Goal: Book appointment/travel/reservation

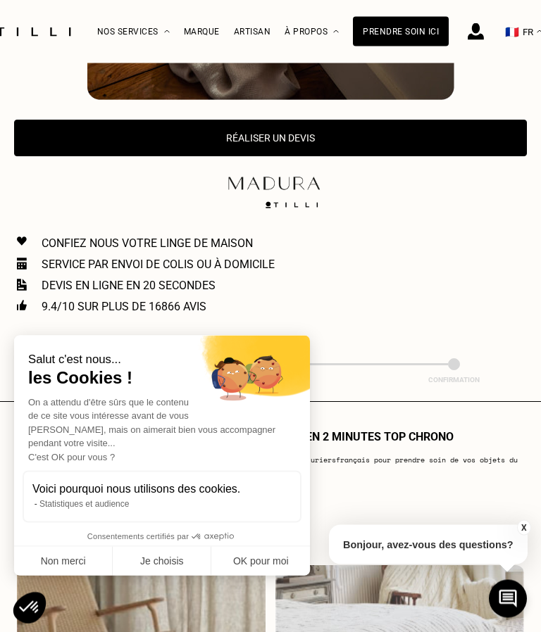
scroll to position [634, 0]
click at [64, 577] on button "Non merci" at bounding box center [63, 562] width 99 height 30
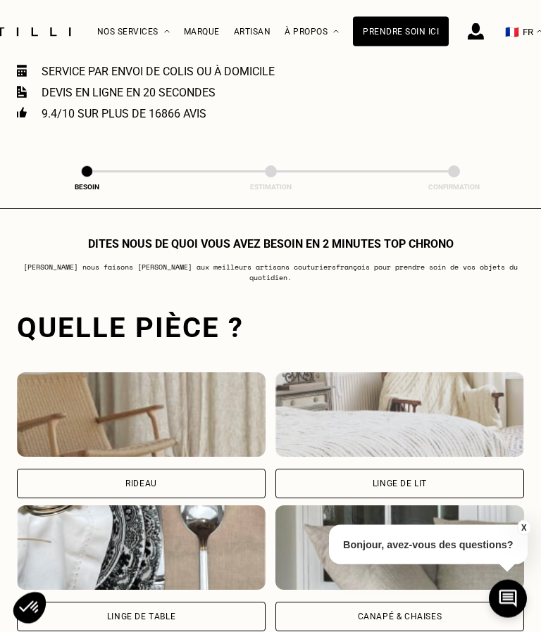
scroll to position [834, 0]
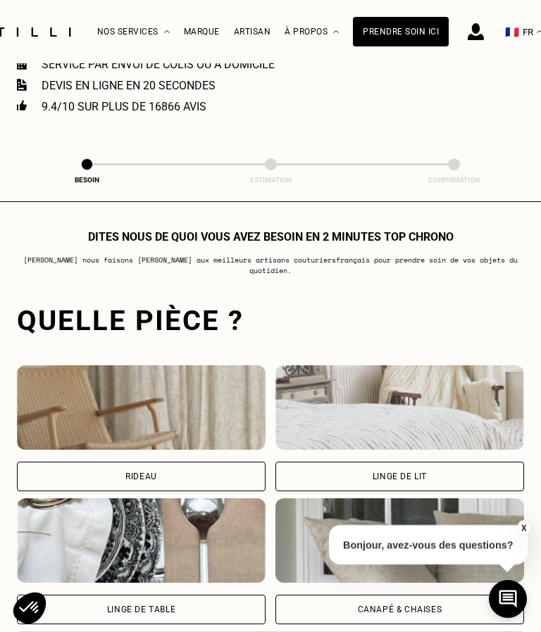
click at [162, 475] on div "Rideau" at bounding box center [141, 477] width 249 height 30
select select "FR"
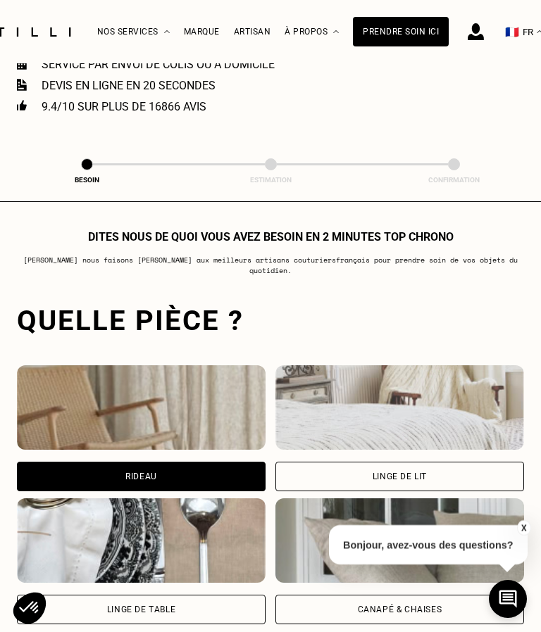
click at [156, 473] on div "Rideau" at bounding box center [141, 477] width 32 height 8
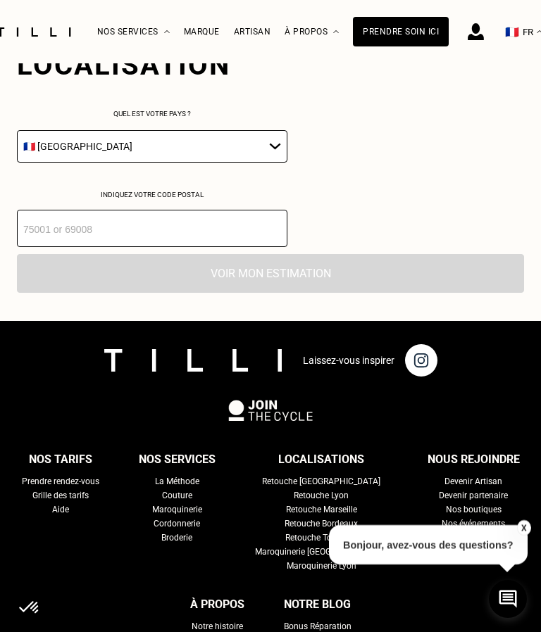
click at [77, 247] on input "number" at bounding box center [152, 228] width 270 height 37
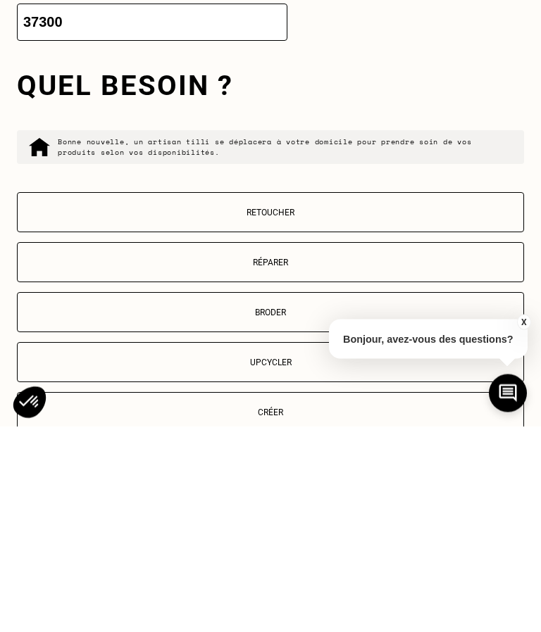
scroll to position [1450, 0]
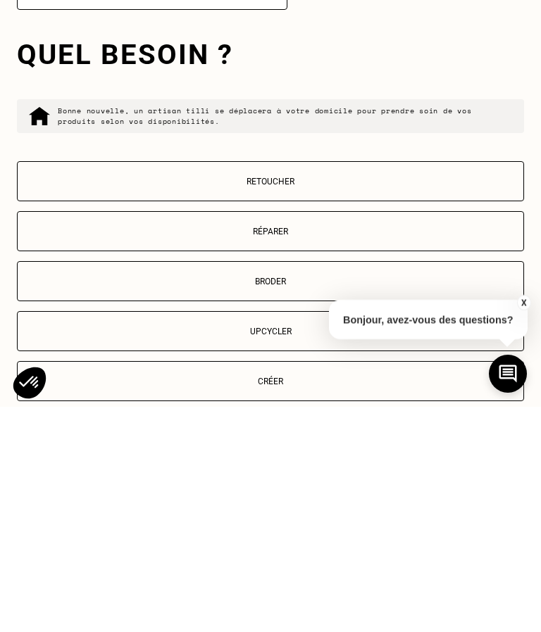
type input "37300"
click at [289, 402] on p "Retoucher" at bounding box center [271, 407] width 492 height 10
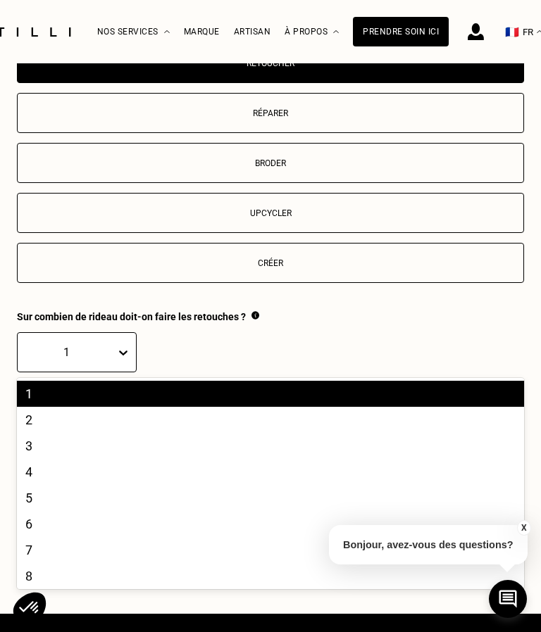
scroll to position [1793, 0]
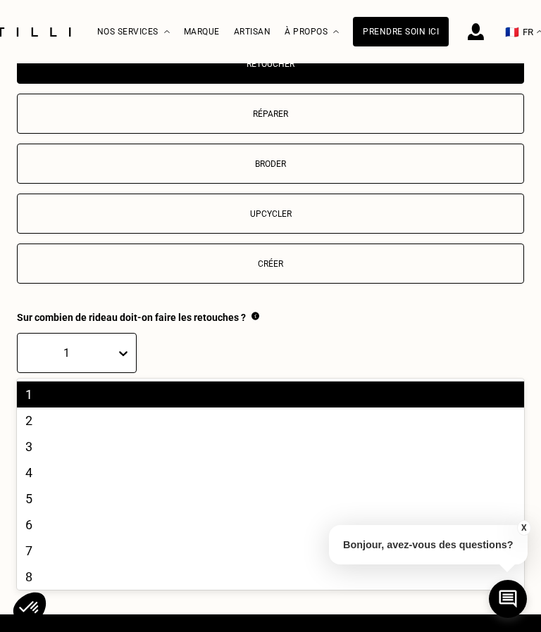
click at [35, 434] on div "2" at bounding box center [270, 421] width 507 height 26
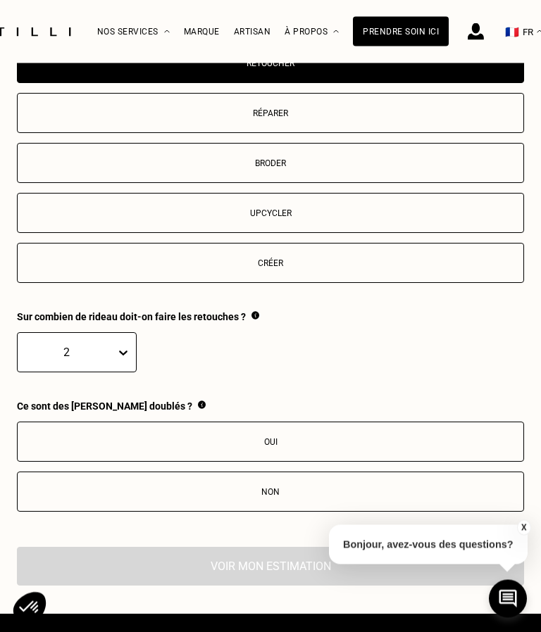
click at [280, 498] on div "Non" at bounding box center [271, 493] width 492 height 10
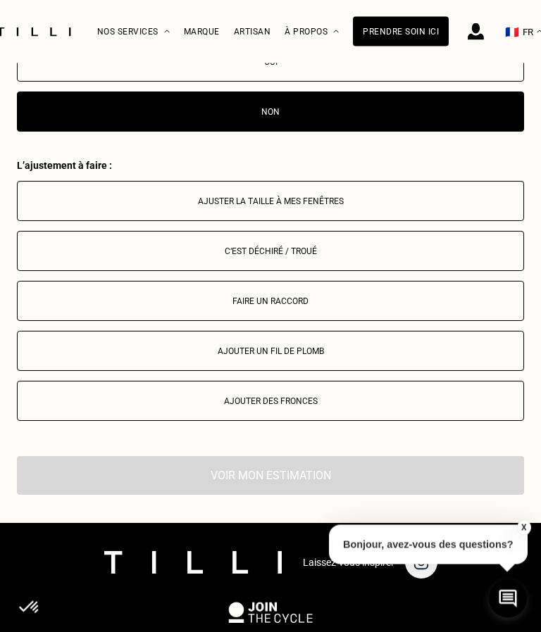
scroll to position [2172, 0]
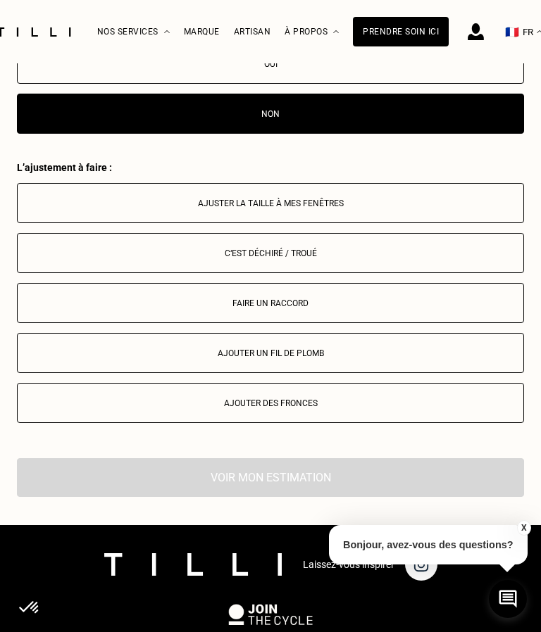
click at [325, 208] on div "Ajuster la taille à mes fenêtres" at bounding box center [271, 204] width 492 height 10
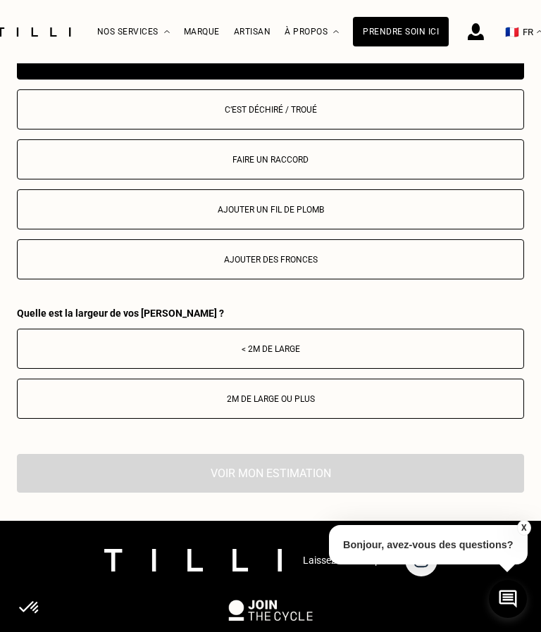
scroll to position [2320, 0]
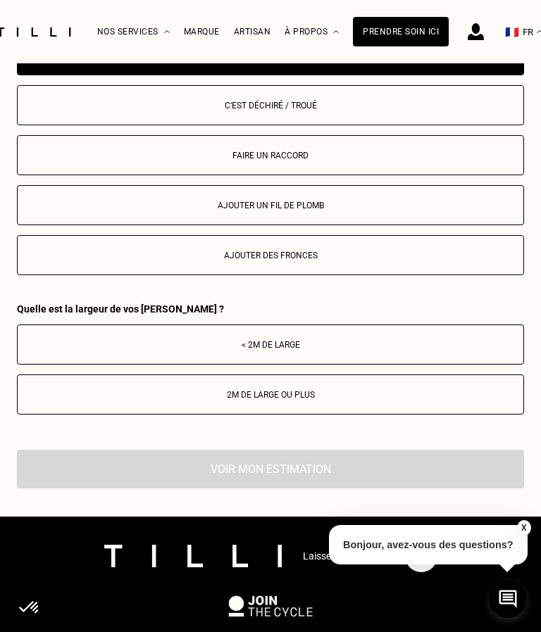
click at [296, 350] on div "< 2m de large" at bounding box center [271, 345] width 492 height 10
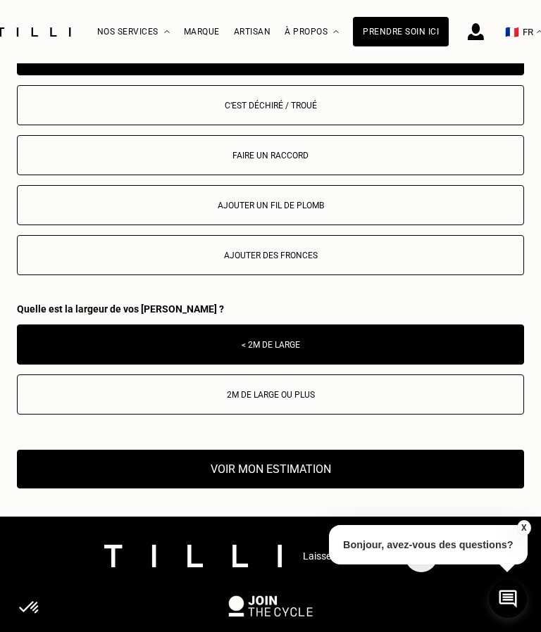
click at [293, 489] on button "Voir mon estimation" at bounding box center [270, 469] width 507 height 39
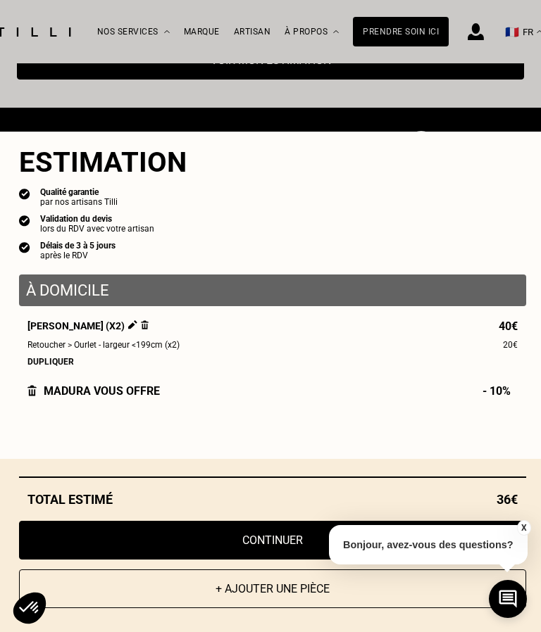
scroll to position [2744, 0]
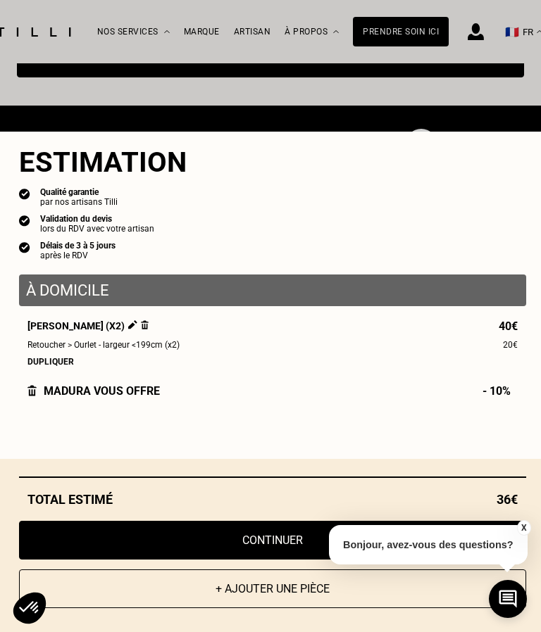
click at [270, 560] on button "Continuer" at bounding box center [272, 540] width 507 height 39
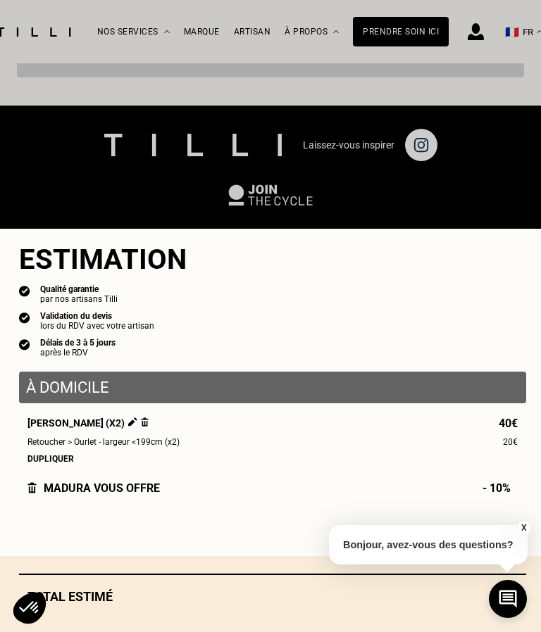
scroll to position [1381, 0]
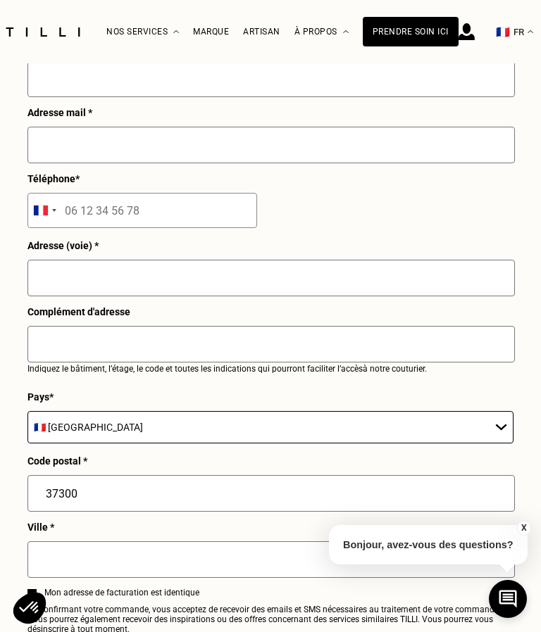
select select "FR"
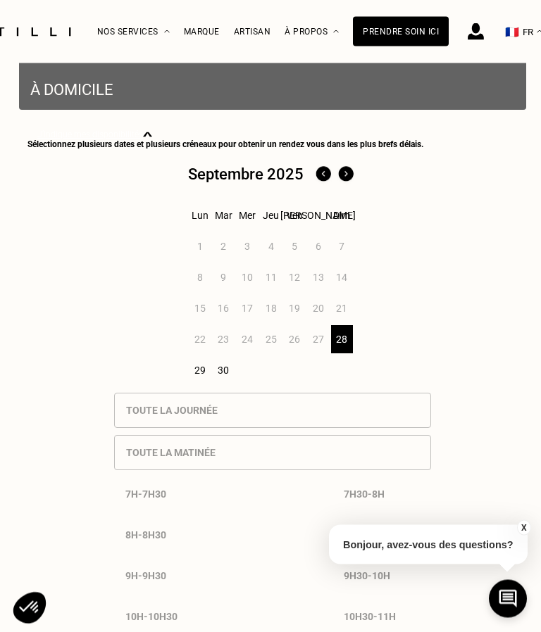
scroll to position [388, 0]
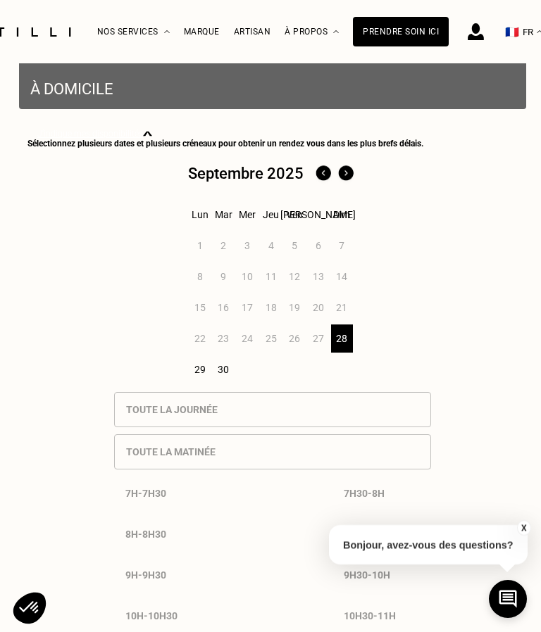
click at [201, 378] on div "29" at bounding box center [200, 370] width 22 height 28
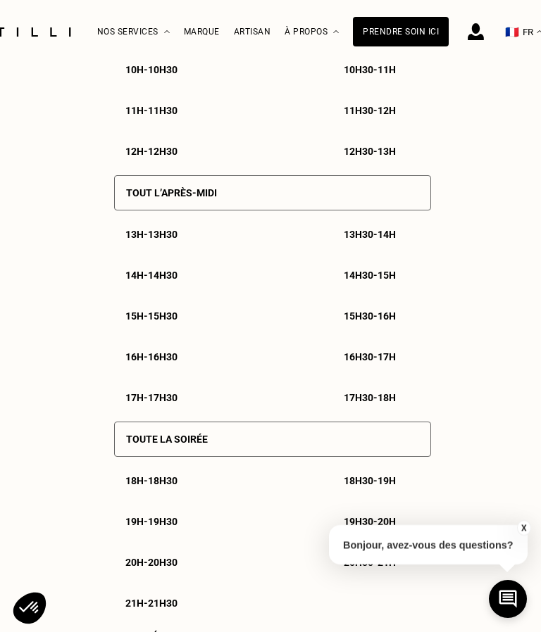
scroll to position [976, 0]
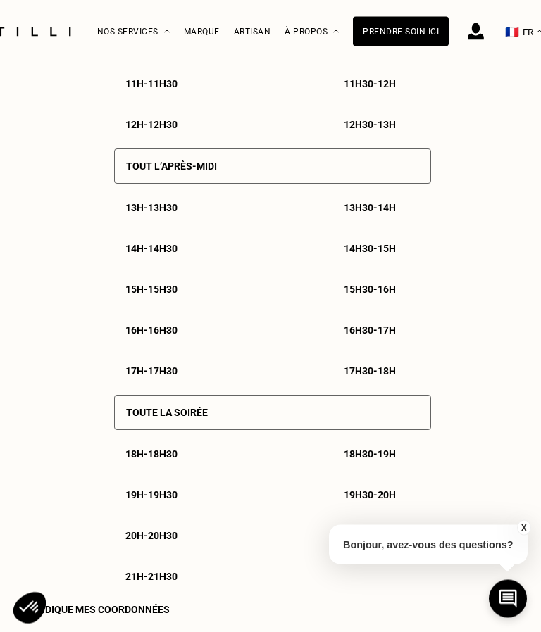
click at [170, 377] on p "17h - 17h30" at bounding box center [151, 371] width 52 height 11
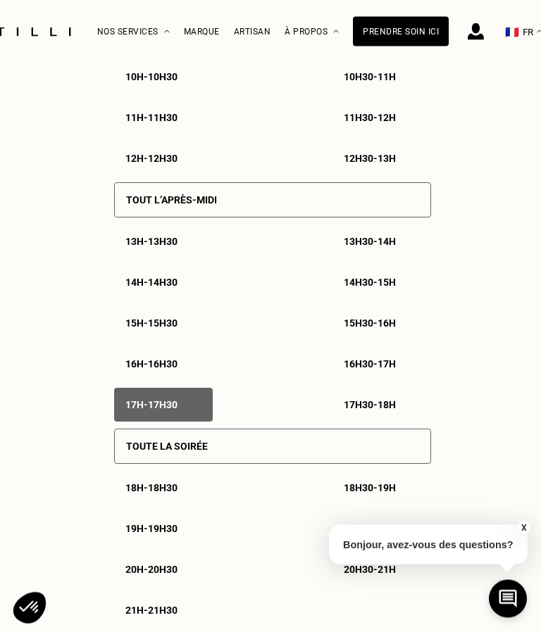
scroll to position [977, 0]
click at [375, 411] on p "17h30 - 18h" at bounding box center [370, 404] width 52 height 11
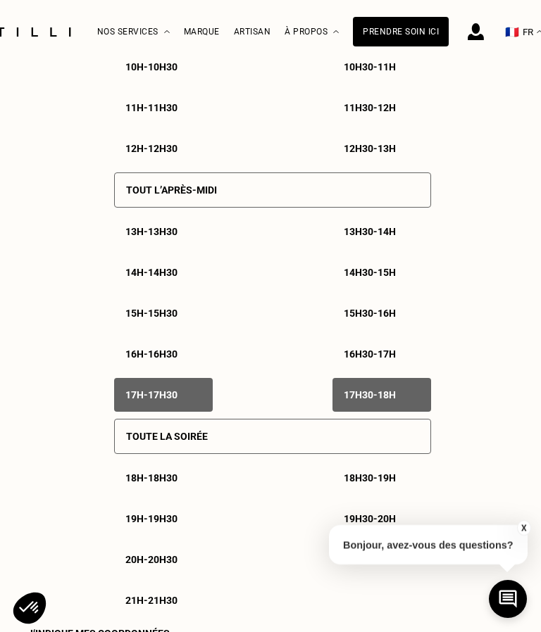
click at [201, 442] on p "Toute la soirée" at bounding box center [167, 436] width 82 height 11
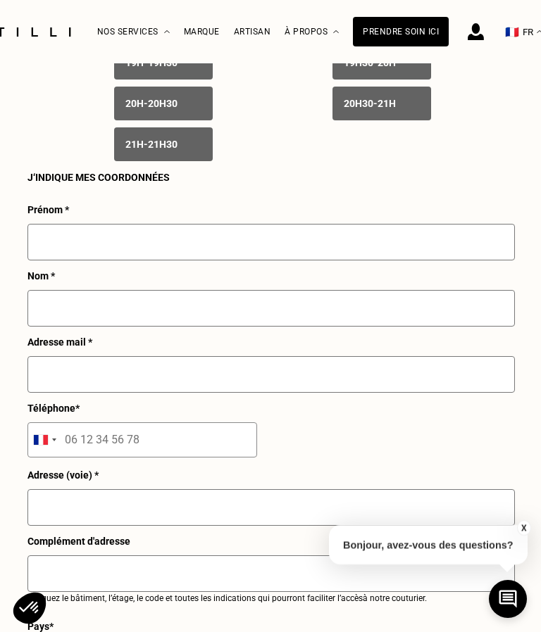
scroll to position [1432, 0]
click at [77, 256] on input "text" at bounding box center [270, 243] width 487 height 37
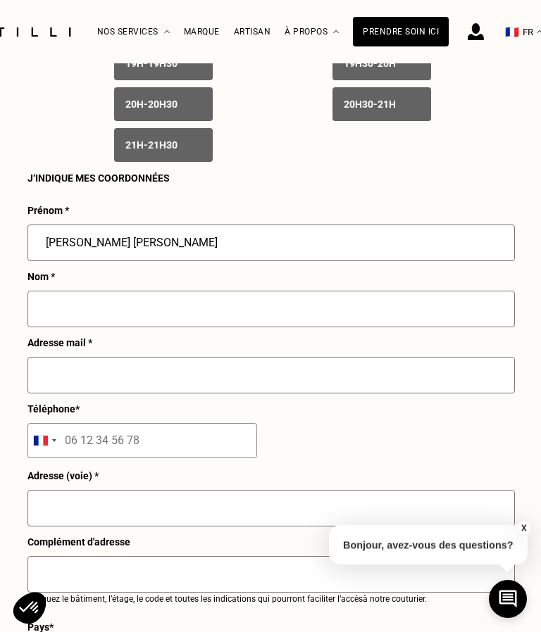
type input "[PERSON_NAME] [PERSON_NAME]"
click at [99, 326] on input "text" at bounding box center [270, 309] width 487 height 37
type input "J"
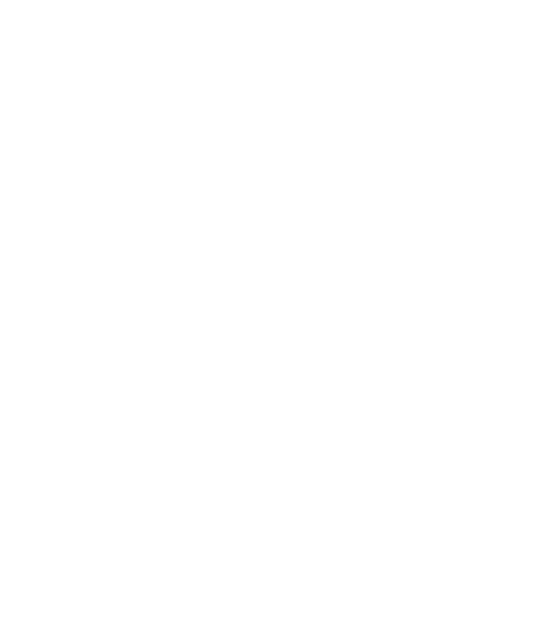
scroll to position [0, 0]
